Goal: Information Seeking & Learning: Learn about a topic

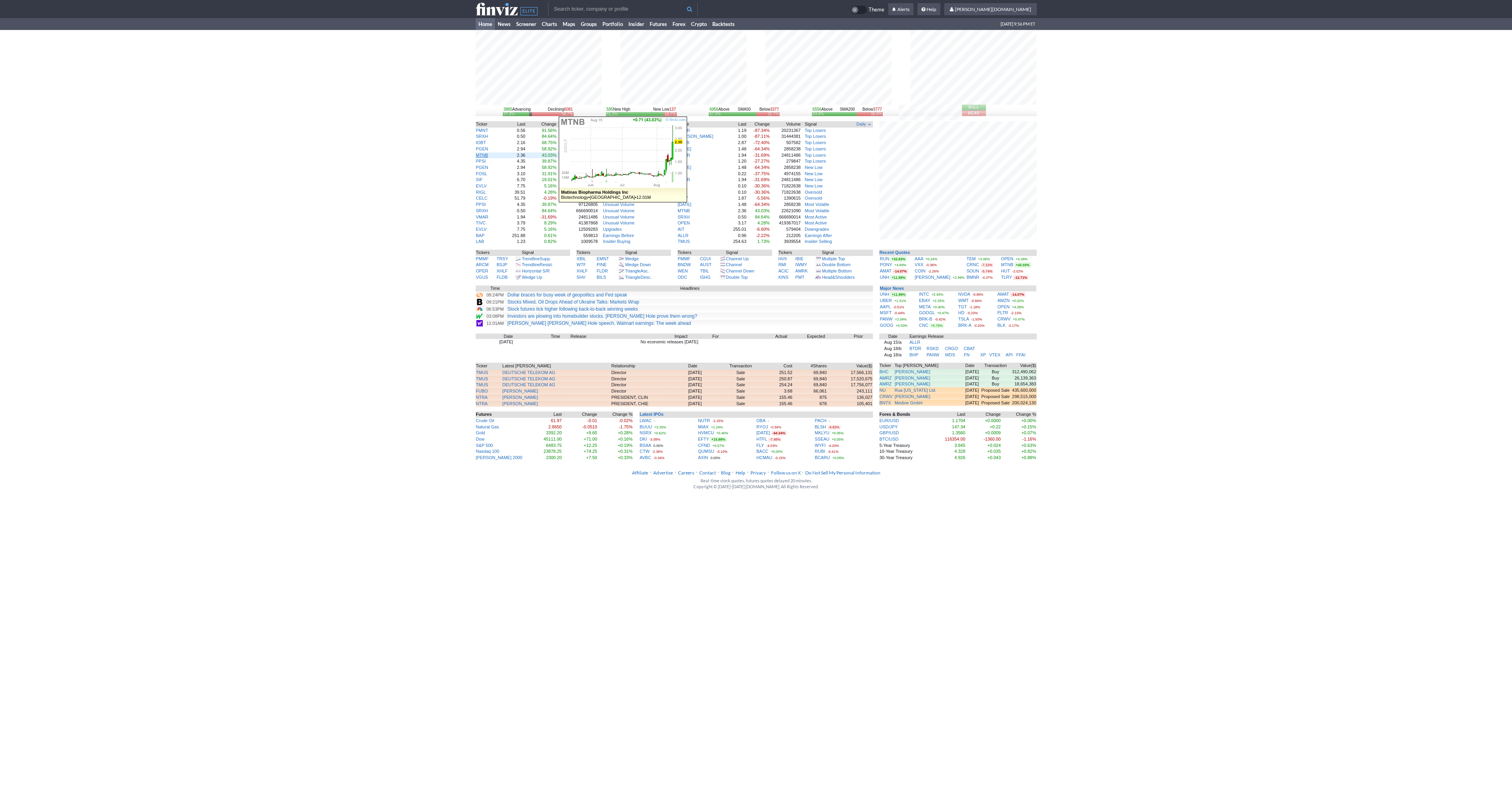
click at [480, 154] on link "MTNB" at bounding box center [482, 155] width 12 height 5
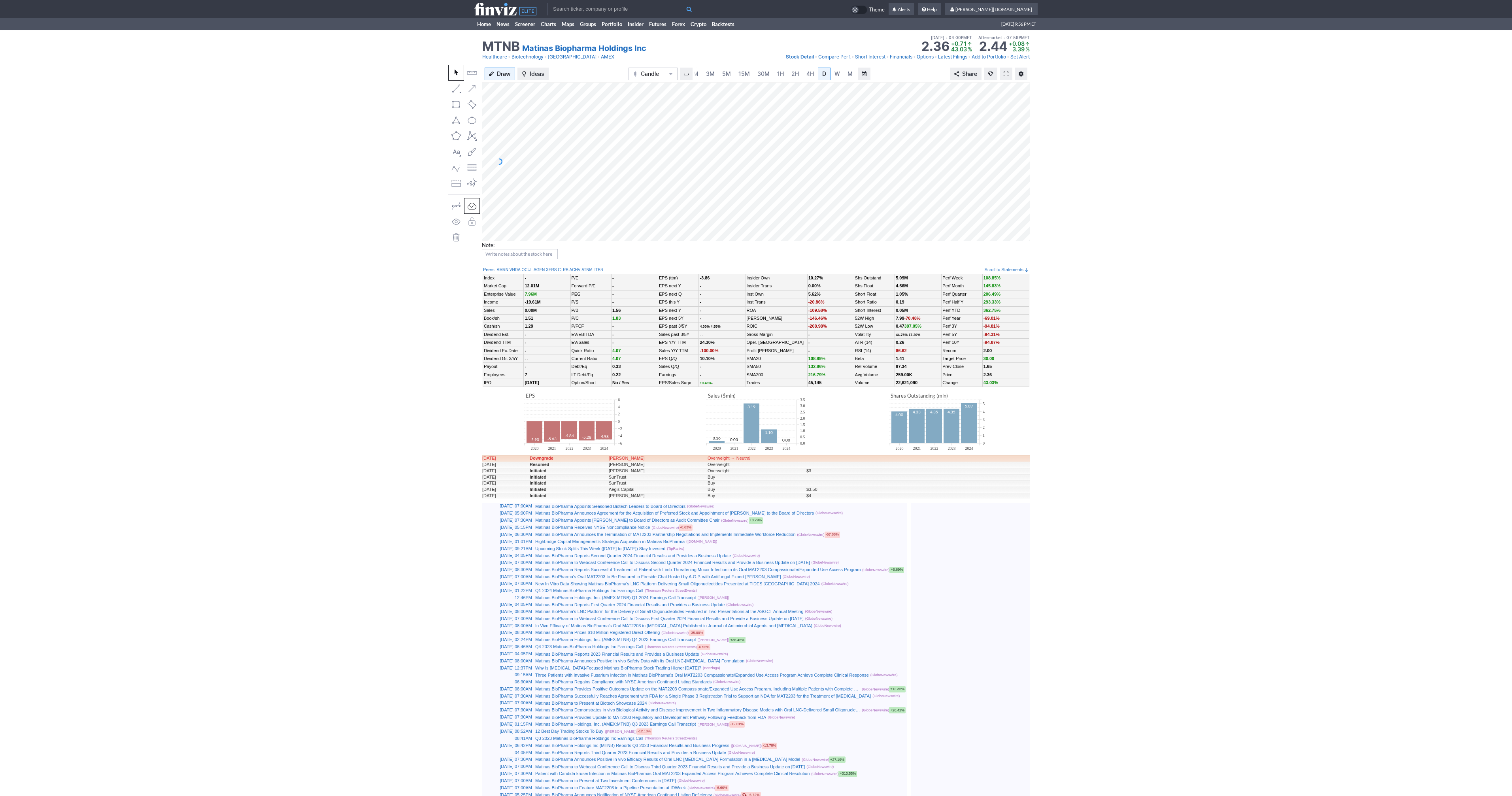
click at [1008, 72] on span at bounding box center [1006, 74] width 5 height 7
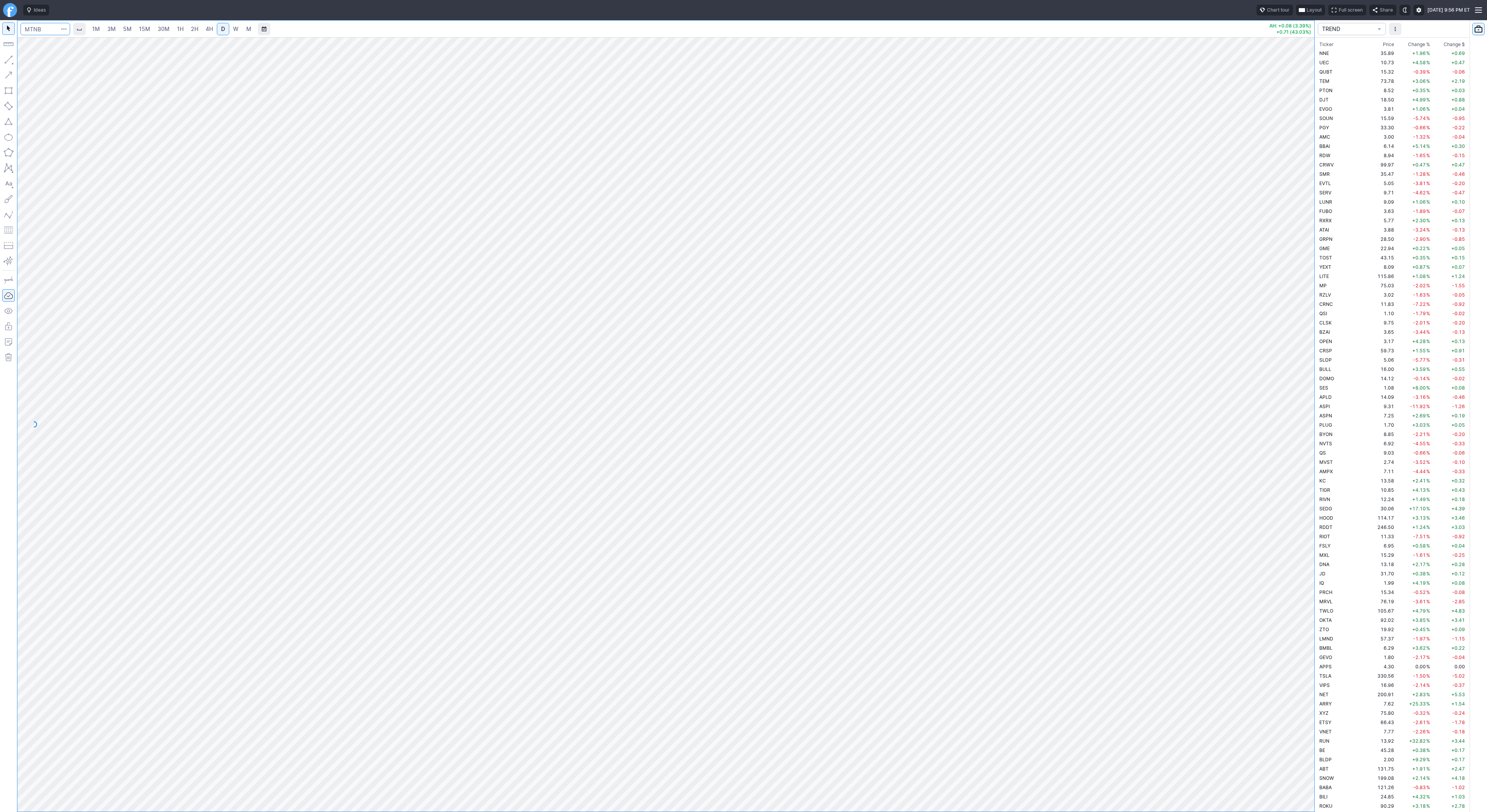
click at [43, 32] on input "Search" at bounding box center [45, 29] width 49 height 12
type input "btcusd"
click at [59, 46] on span "Bitcoin / USD" at bounding box center [73, 46] width 29 height 6
click at [123, 24] on link "5M" at bounding box center [127, 29] width 15 height 12
click at [200, 31] on link "2H" at bounding box center [194, 29] width 14 height 12
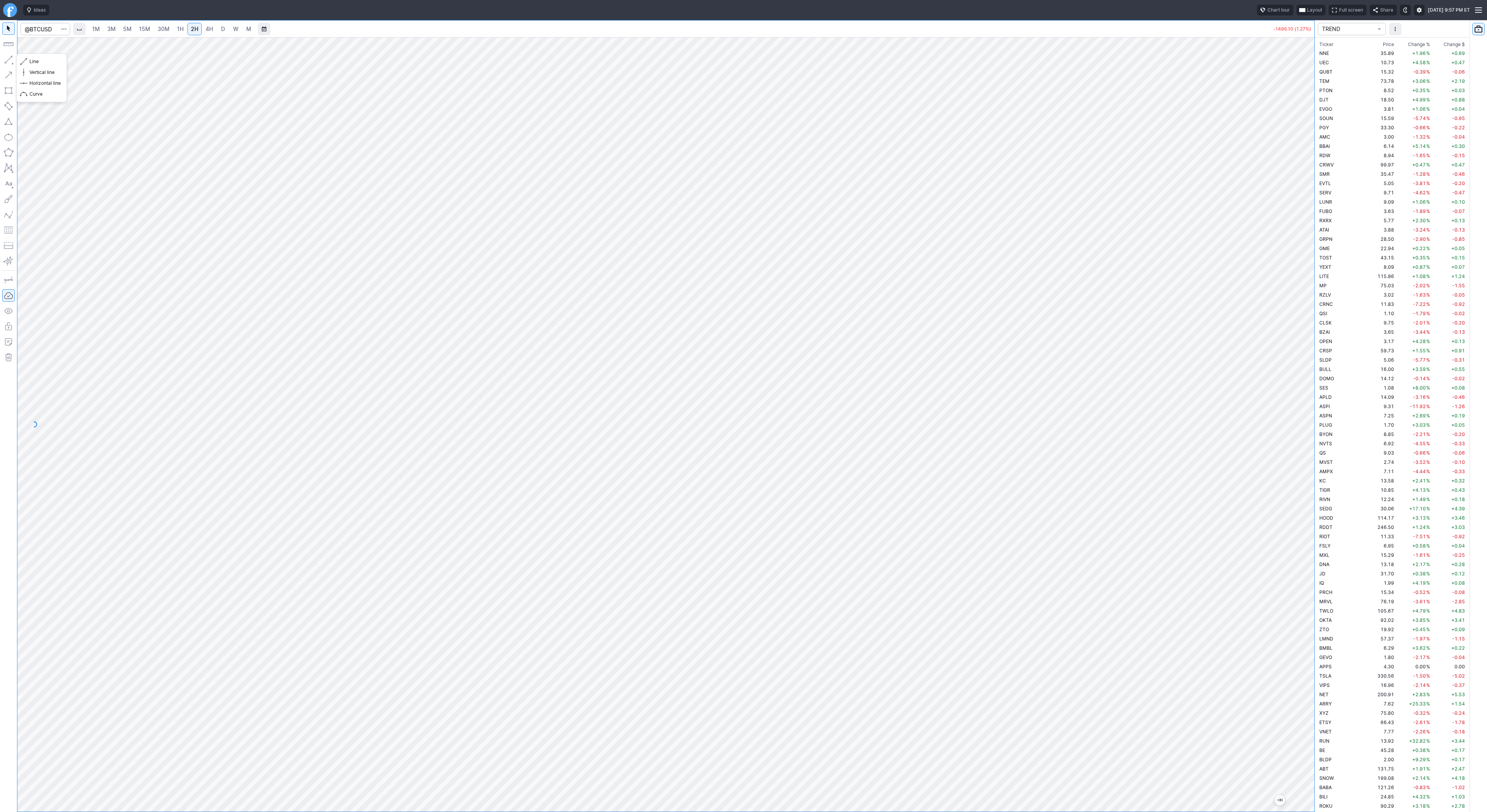
click at [8, 62] on button "button" at bounding box center [8, 59] width 12 height 12
drag, startPoint x: 9, startPoint y: 61, endPoint x: 15, endPoint y: 82, distance: 21.8
click at [9, 61] on button "button" at bounding box center [8, 59] width 12 height 12
click at [6, 57] on button "button" at bounding box center [8, 59] width 12 height 12
click at [5, 58] on button "button" at bounding box center [8, 59] width 12 height 12
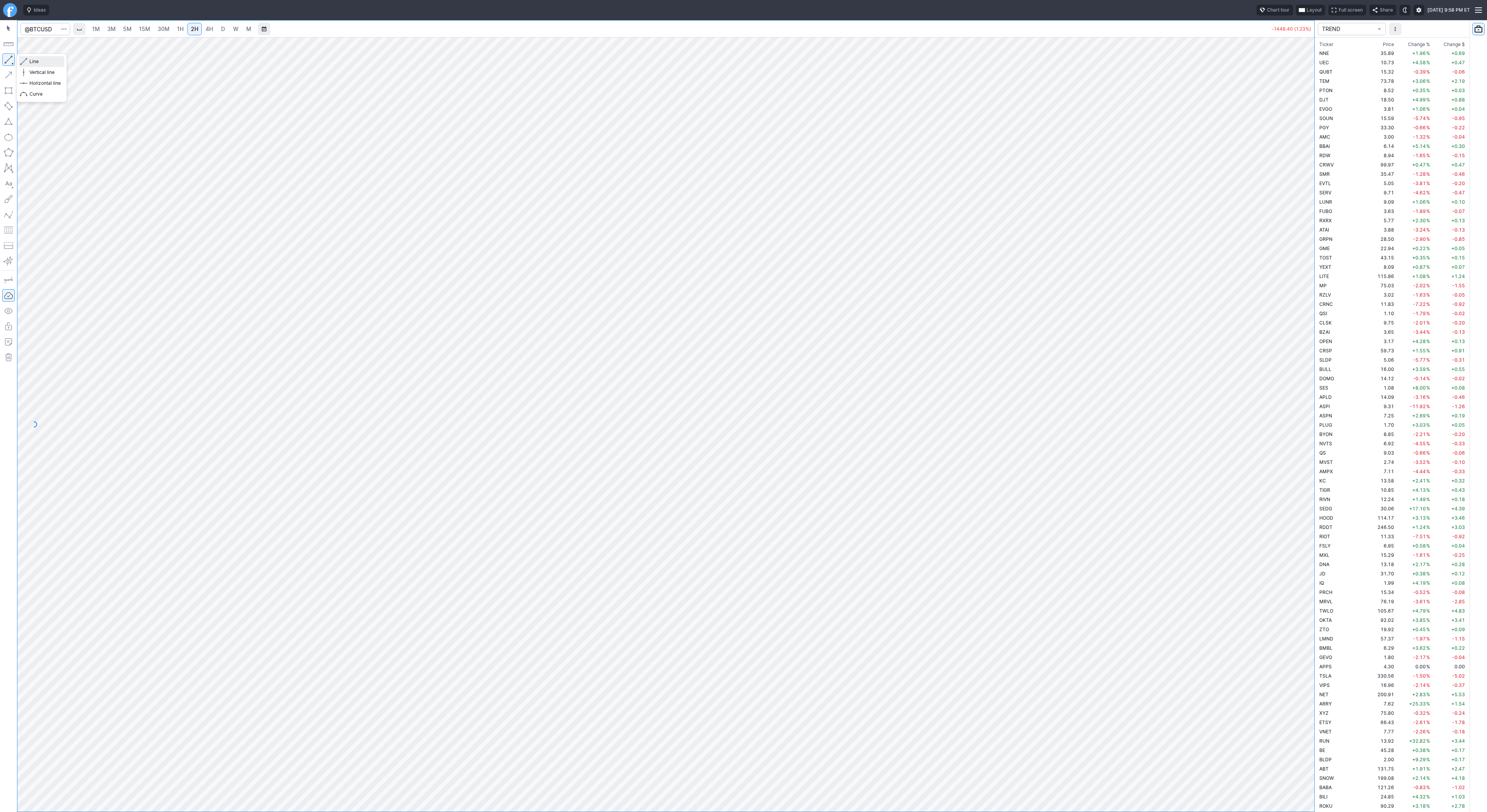
click at [27, 61] on button "Line" at bounding box center [41, 62] width 45 height 11
click at [9, 60] on button "button" at bounding box center [8, 59] width 12 height 12
drag, startPoint x: 42, startPoint y: 63, endPoint x: 44, endPoint y: 66, distance: 3.6
click at [42, 63] on span "Line" at bounding box center [45, 61] width 31 height 8
click at [31, 62] on span "Line" at bounding box center [45, 61] width 31 height 8
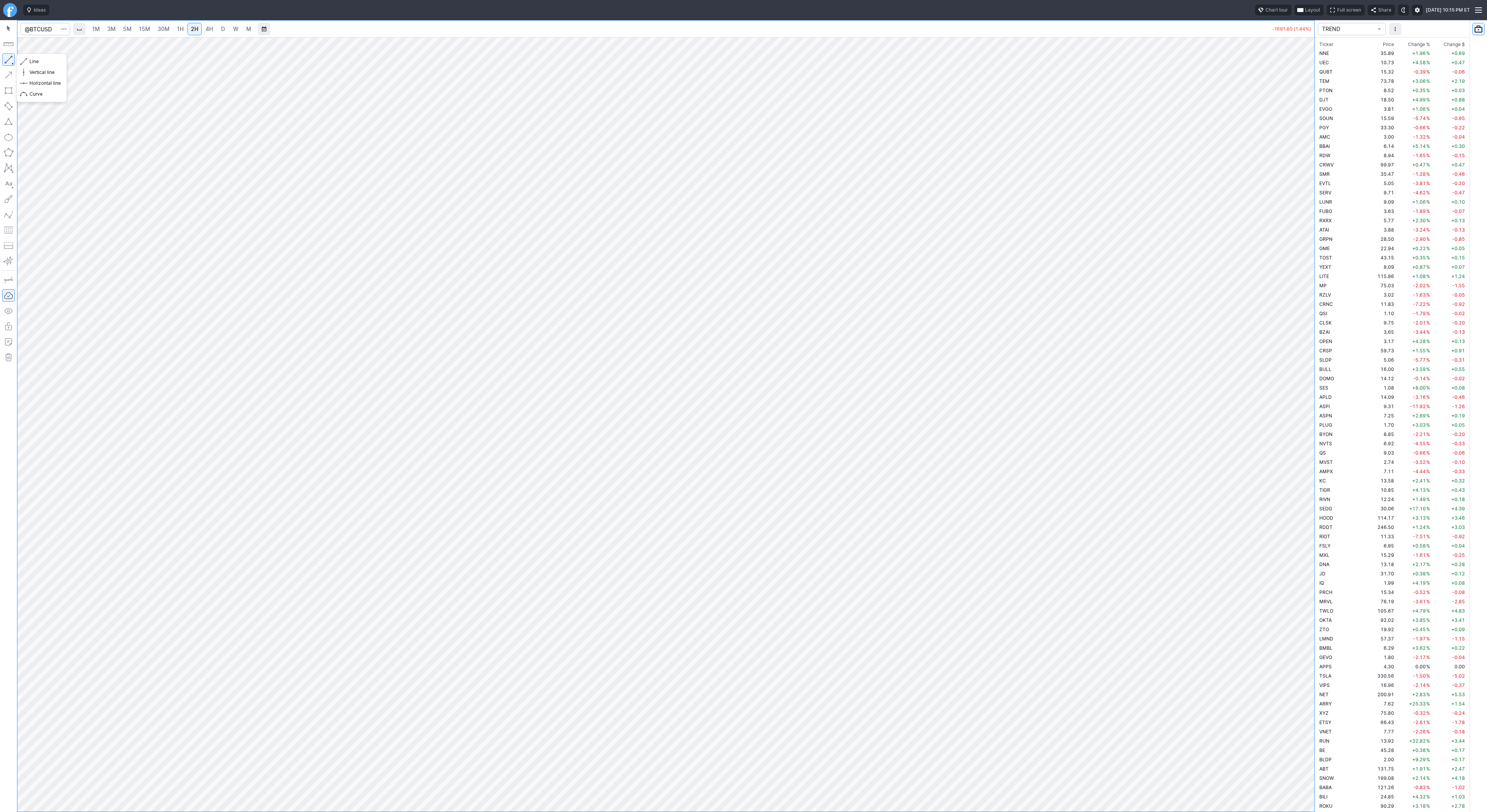
click at [7, 61] on button "button" at bounding box center [8, 59] width 12 height 12
click at [11, 60] on button "button" at bounding box center [8, 59] width 12 height 12
click at [30, 62] on span "Line" at bounding box center [45, 61] width 31 height 8
click at [175, 31] on link "1H" at bounding box center [180, 29] width 14 height 12
click at [189, 25] on link "2H" at bounding box center [194, 29] width 14 height 12
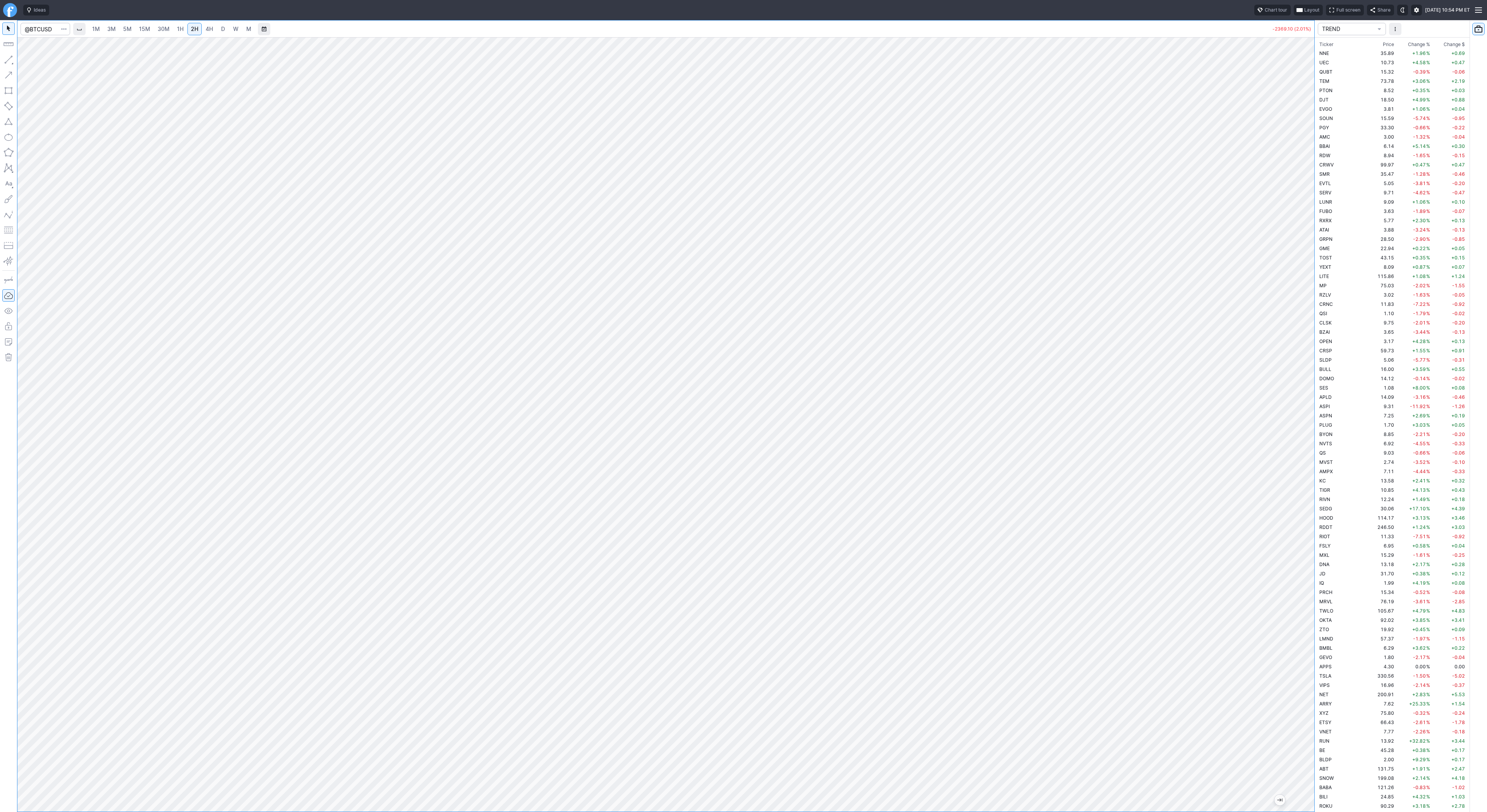
click at [220, 32] on span "D" at bounding box center [223, 29] width 5 height 8
click at [234, 27] on span "W" at bounding box center [236, 29] width 5 height 6
drag, startPoint x: 1312, startPoint y: 175, endPoint x: 1308, endPoint y: 235, distance: 60.1
click at [1318, 242] on div "1M 3M 5M 15M 30M 1H 2H 4H D W M -2332.10 (1.98%) TREND Ticker Price Chg.% Chang…" at bounding box center [743, 416] width 1487 height 792
click at [207, 29] on span "4H" at bounding box center [209, 29] width 8 height 6
